Goal: Transaction & Acquisition: Purchase product/service

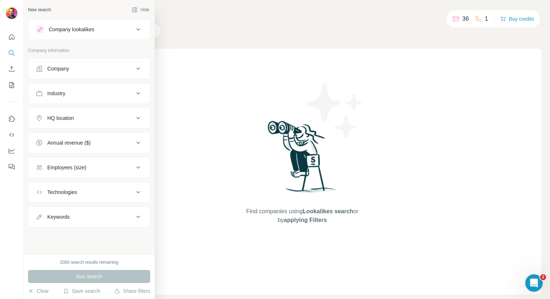
click at [131, 29] on div "Company lookalikes" at bounding box center [85, 29] width 98 height 9
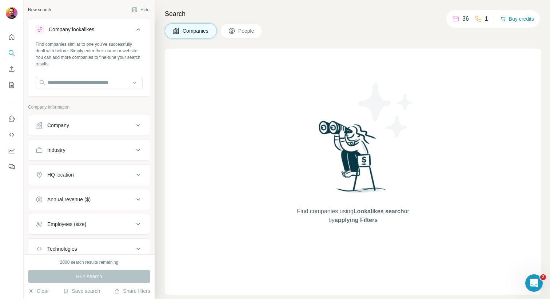
click at [108, 126] on div "Company" at bounding box center [85, 125] width 98 height 7
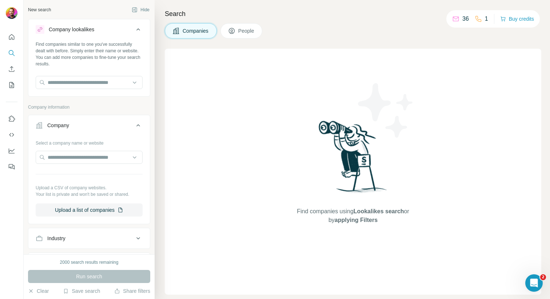
click at [343, 45] on div "Search Companies People Find companies using Lookalikes search or by applying F…" at bounding box center [352, 149] width 395 height 299
click at [514, 19] on button "Buy credits" at bounding box center [517, 19] width 34 height 10
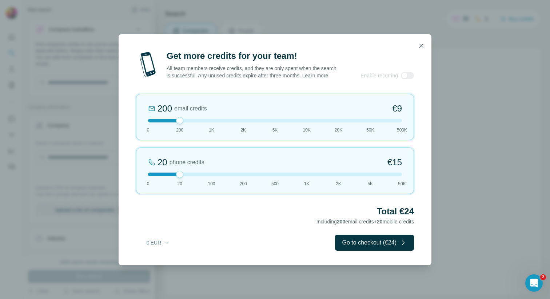
click at [346, 224] on span "Including 200 email credits + 20 mobile credits" at bounding box center [364, 222] width 97 height 6
click at [423, 42] on icon "button" at bounding box center [421, 45] width 7 height 7
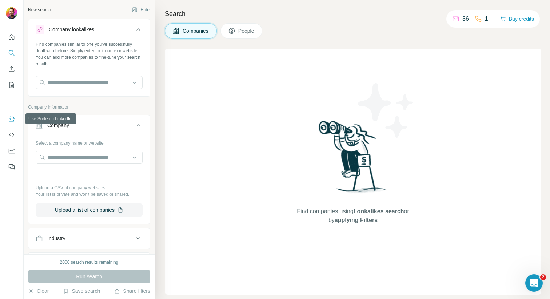
click at [13, 121] on icon "Use Surfe on LinkedIn" at bounding box center [11, 118] width 7 height 7
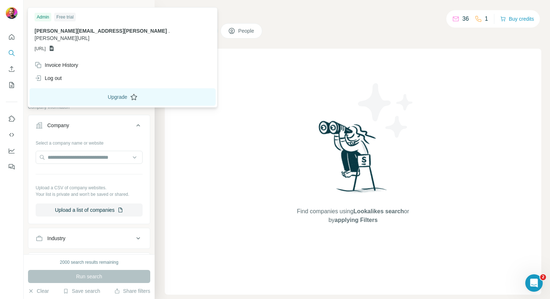
click at [73, 89] on button "Upgrade" at bounding box center [122, 96] width 186 height 17
